Goal: Information Seeking & Learning: Learn about a topic

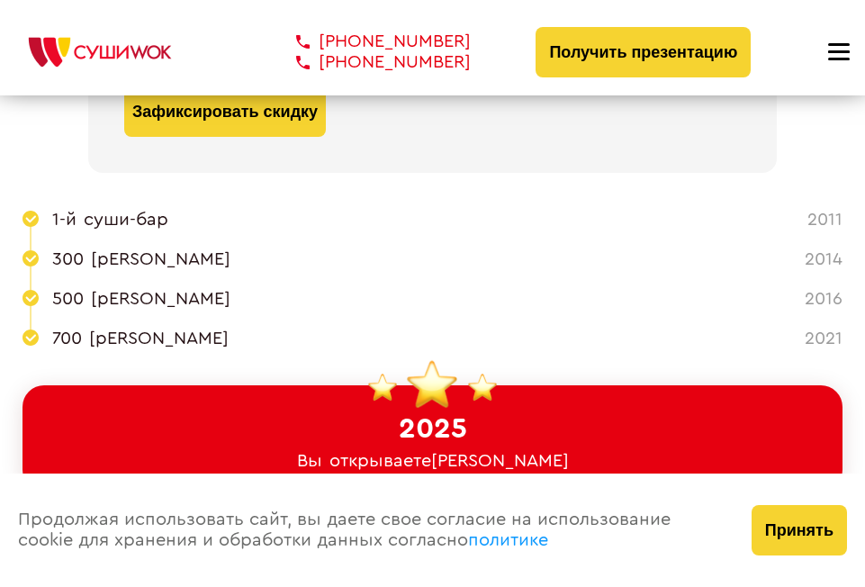
scroll to position [330, 0]
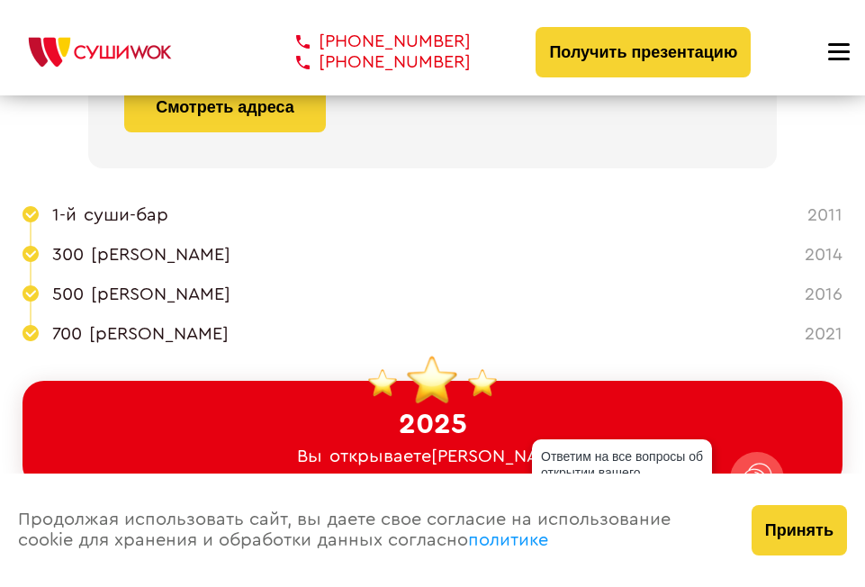
click at [141, 298] on span "[PERSON_NAME]" at bounding box center [161, 294] width 140 height 21
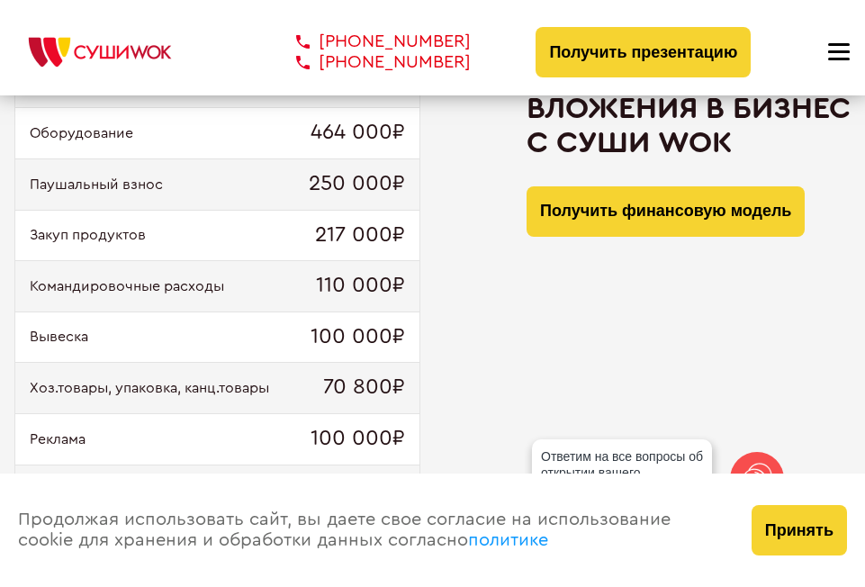
scroll to position [1980, 0]
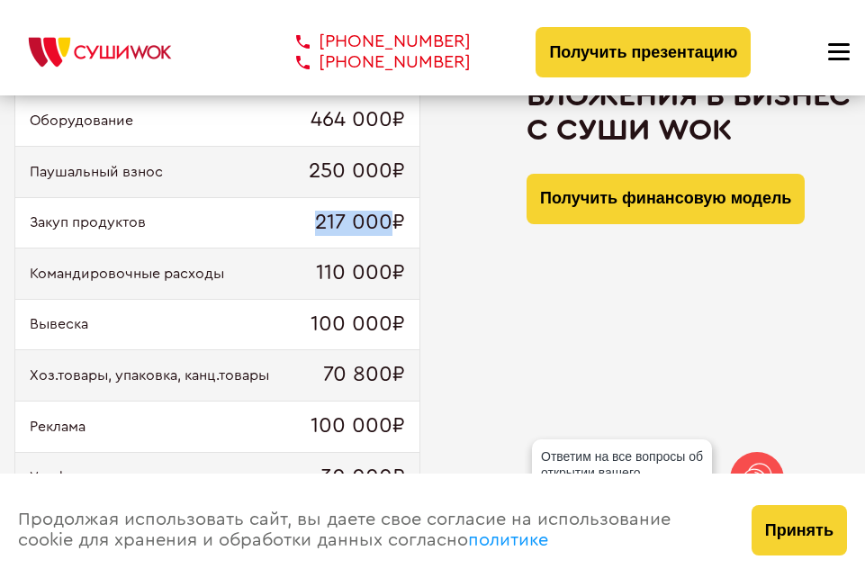
drag, startPoint x: 300, startPoint y: 221, endPoint x: 396, endPoint y: 212, distance: 96.7
click at [396, 212] on div "Закуп продуктов 217 000₽" at bounding box center [217, 223] width 404 height 51
click at [391, 277] on span "110 000₽" at bounding box center [360, 273] width 89 height 25
drag, startPoint x: 314, startPoint y: 279, endPoint x: 395, endPoint y: 296, distance: 82.8
click at [395, 296] on div "Командировочные расходы 110 000₽" at bounding box center [217, 273] width 404 height 51
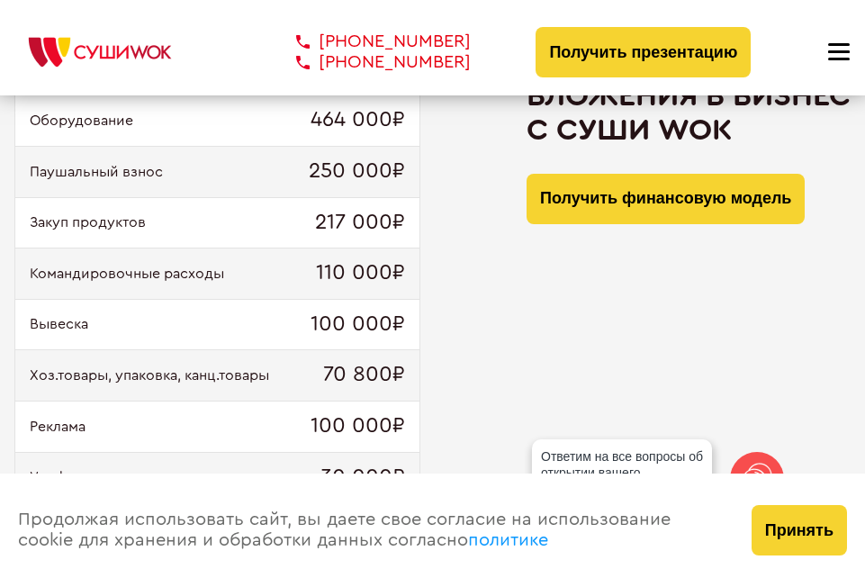
click at [334, 337] on span "100 000₽" at bounding box center [358, 324] width 95 height 25
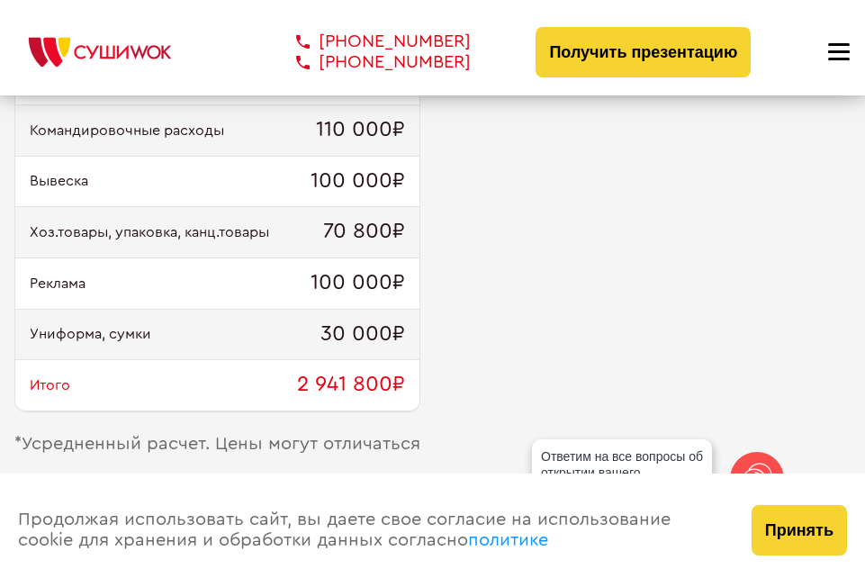
scroll to position [2131, 0]
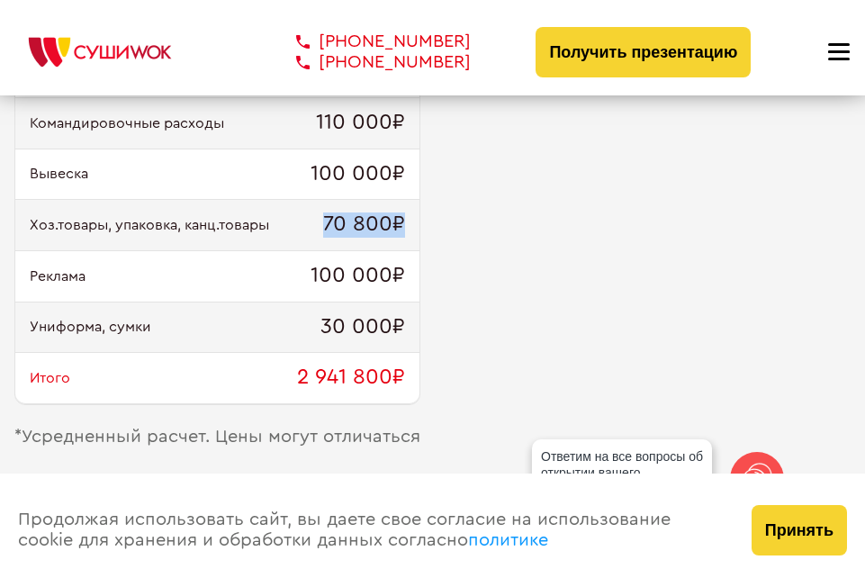
drag, startPoint x: 325, startPoint y: 237, endPoint x: 401, endPoint y: 234, distance: 75.7
click at [401, 234] on span "70 800₽" at bounding box center [364, 224] width 82 height 25
click at [191, 296] on div "Реклама 100 000₽" at bounding box center [217, 276] width 404 height 51
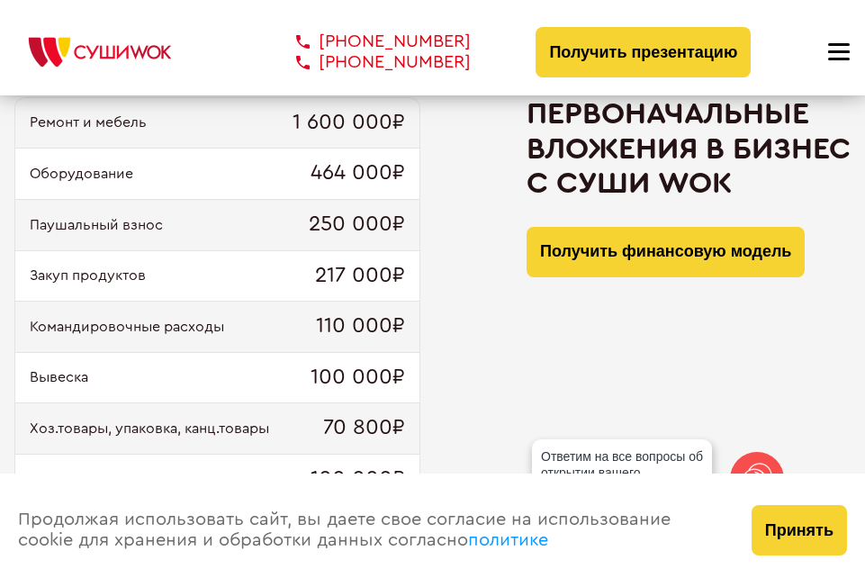
scroll to position [1920, 0]
